Goal: Information Seeking & Learning: Find specific fact

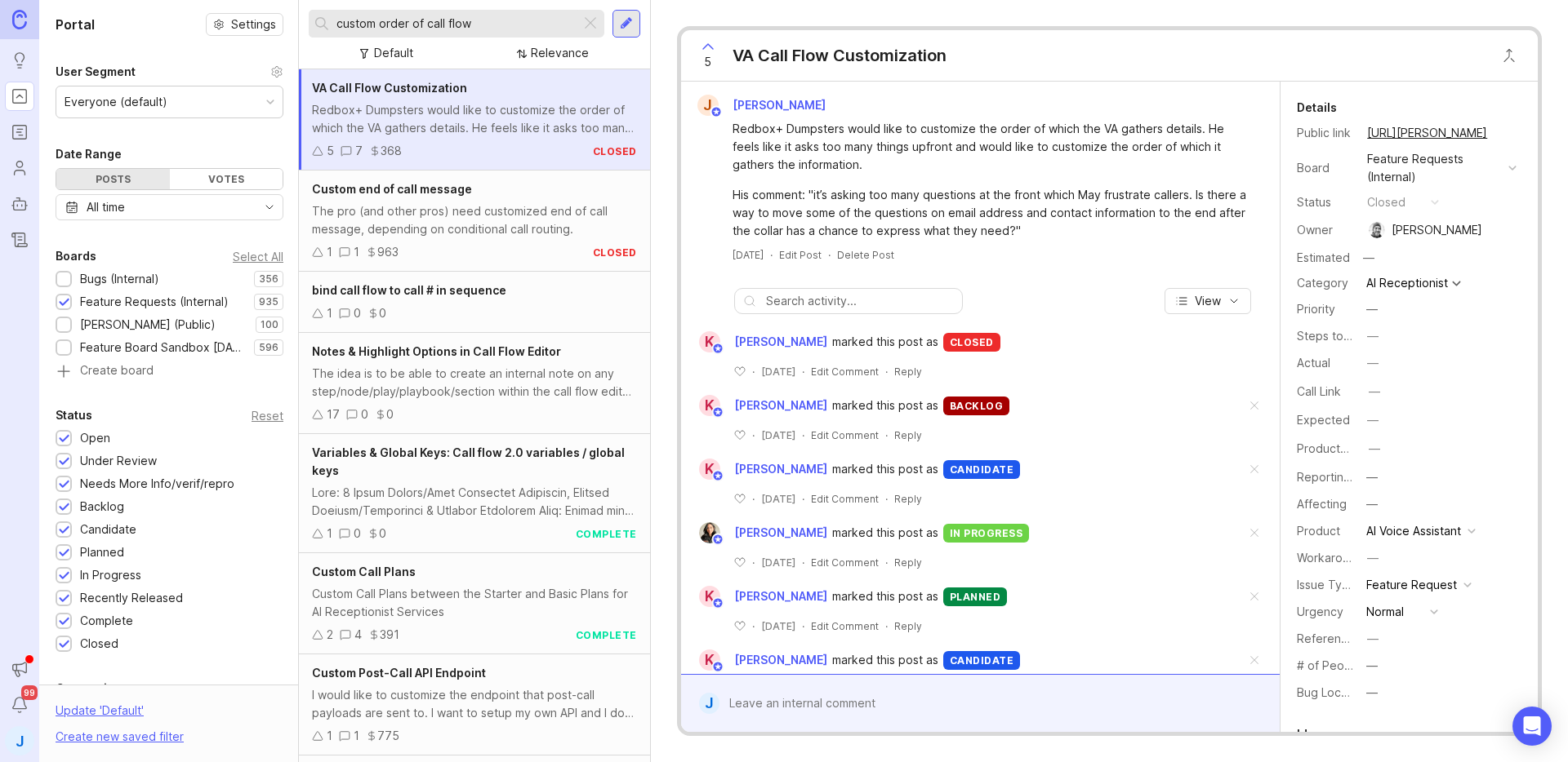
click at [511, 25] on input "custom order of call flow" at bounding box center [456, 24] width 237 height 18
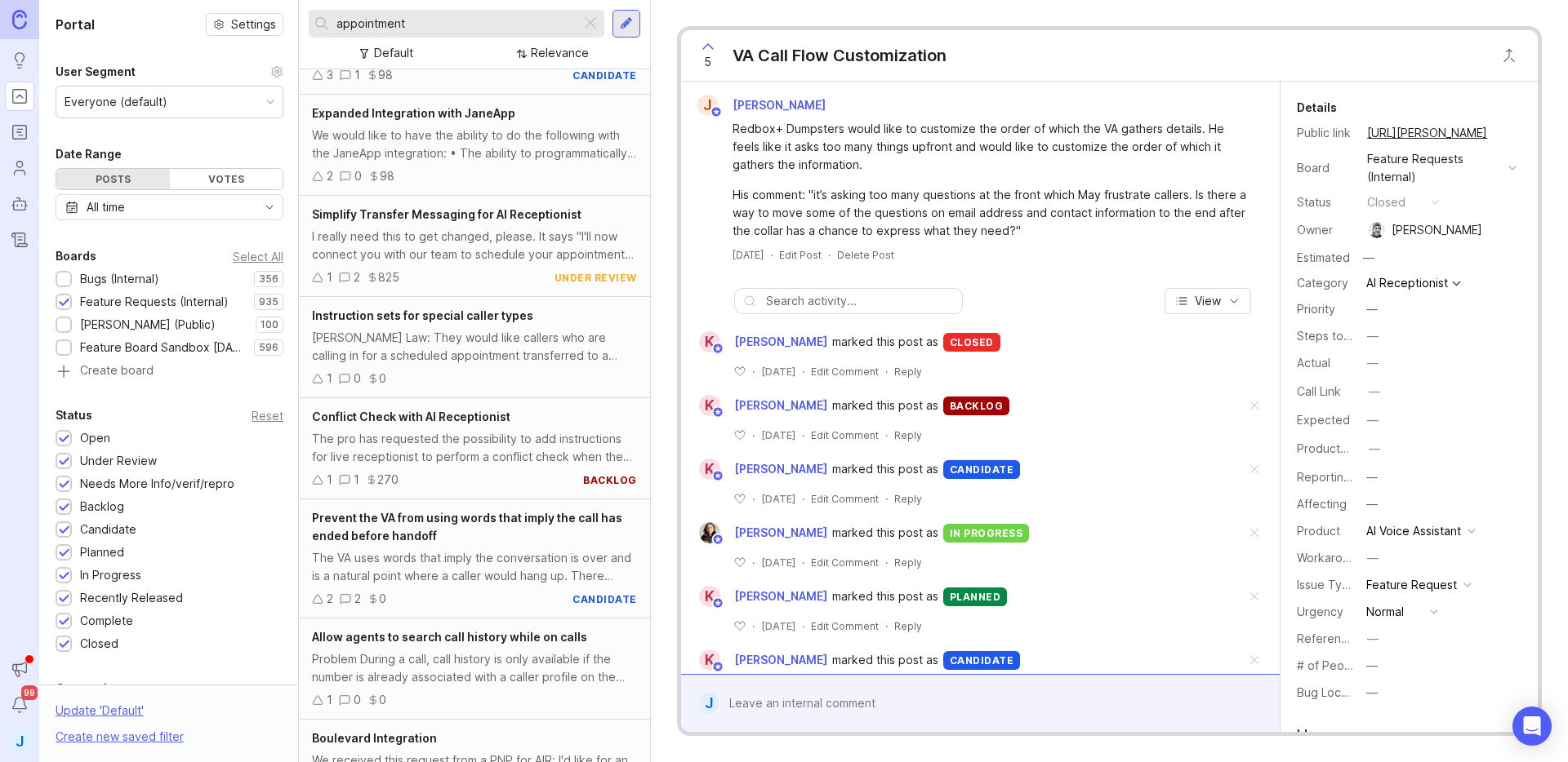
scroll to position [503, 0]
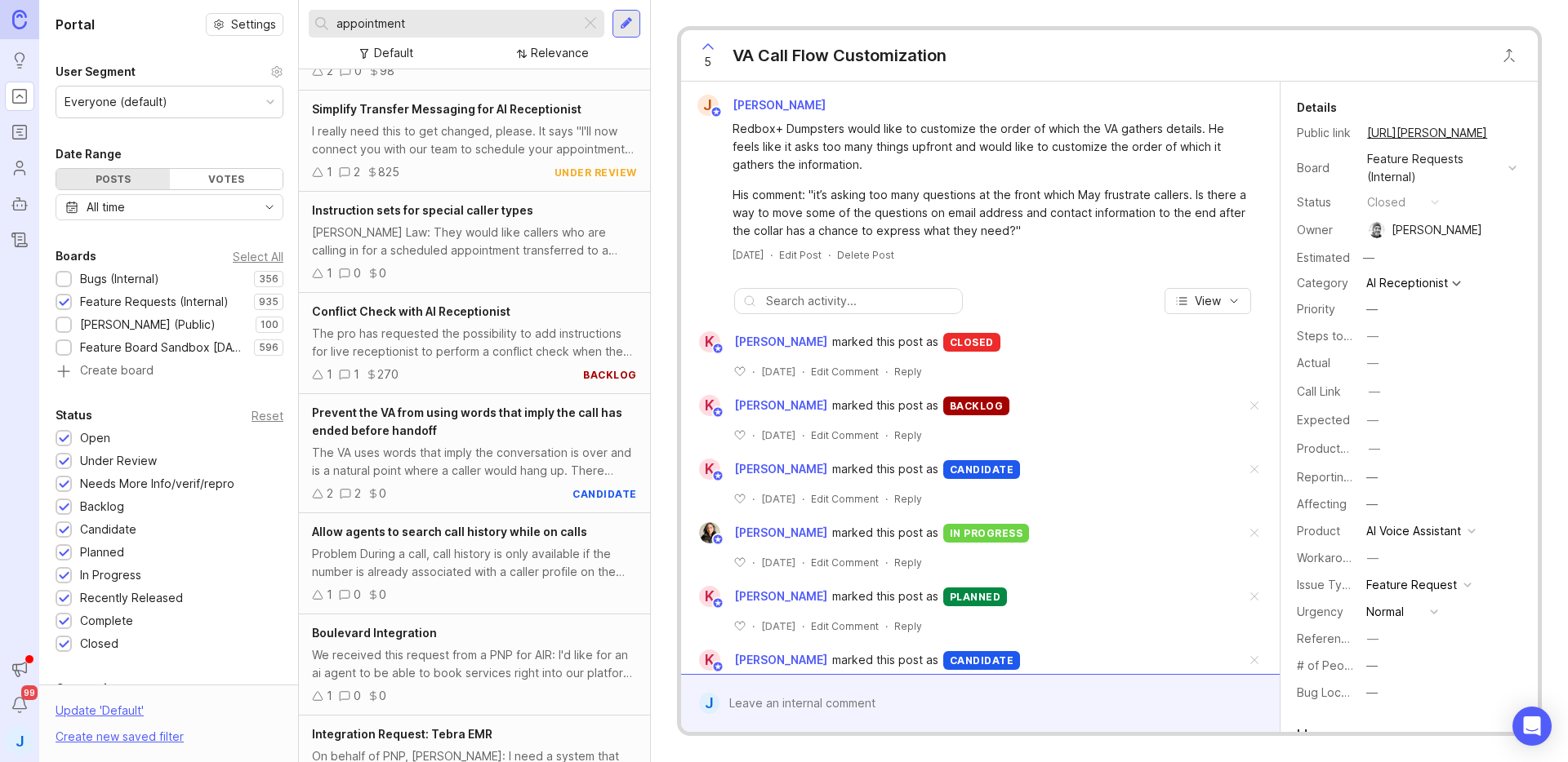
click at [431, 27] on input "appointment" at bounding box center [456, 24] width 237 height 18
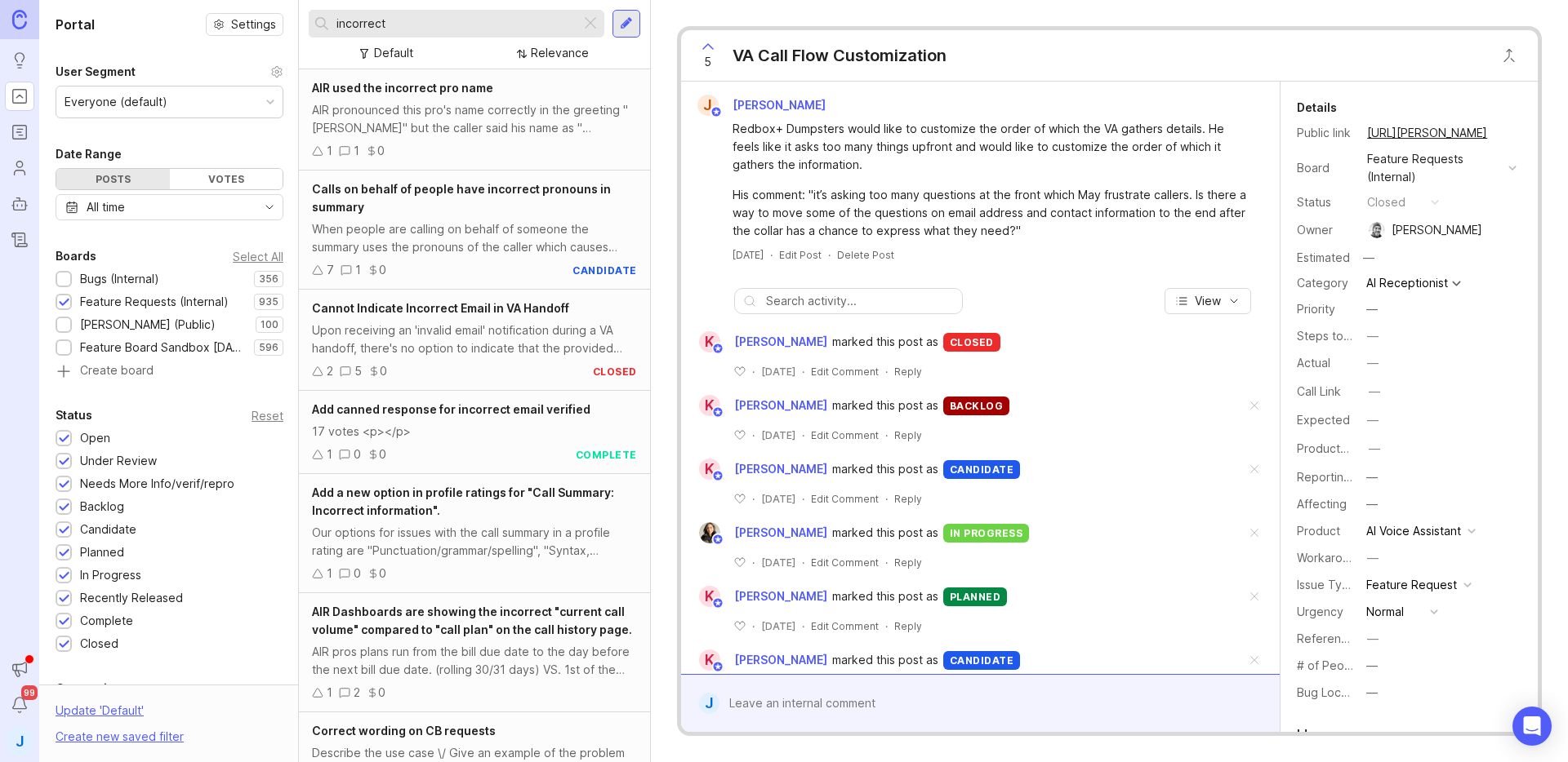
click at [67, 280] on div at bounding box center [64, 280] width 11 height 12
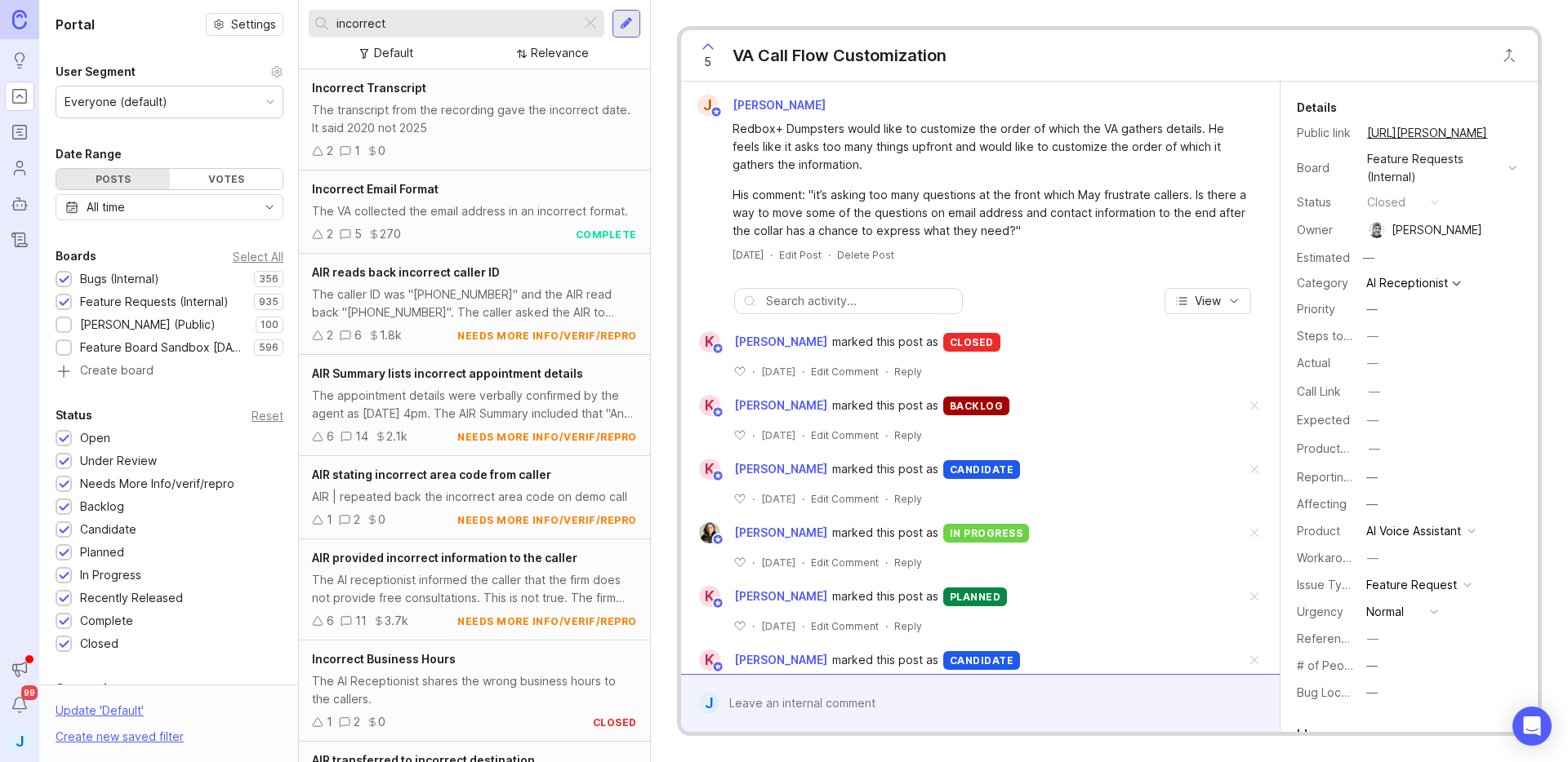
click at [437, 25] on input "incorrect" at bounding box center [456, 24] width 237 height 18
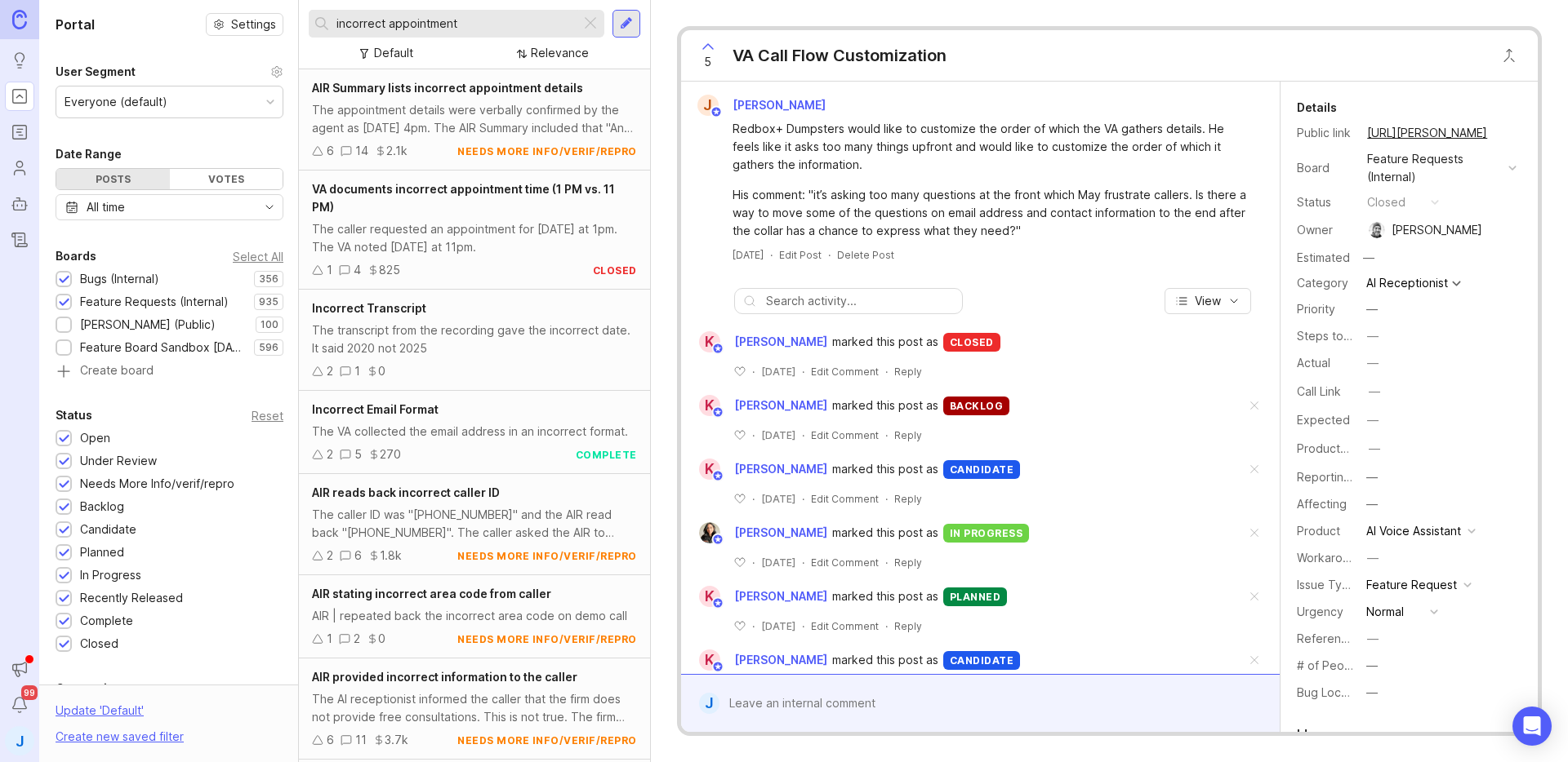
type input "incorrect appointment"
click at [486, 127] on div "The appointment details were verbally confirmed by the agent as [DATE] 4pm. The…" at bounding box center [475, 119] width 325 height 36
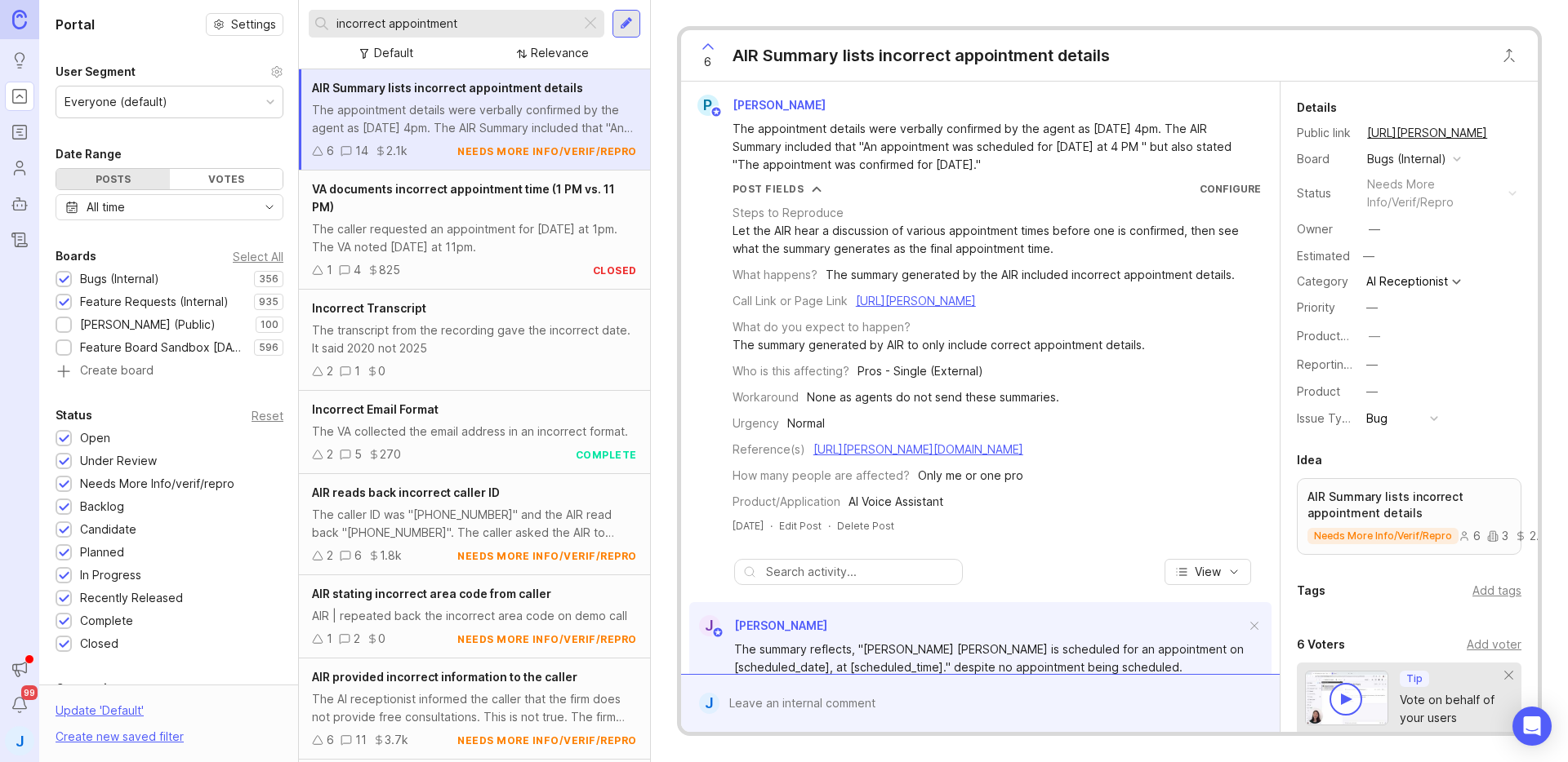
click at [1500, 134] on button "copy icon" at bounding box center [1504, 133] width 23 height 23
